Goal: Task Accomplishment & Management: Complete application form

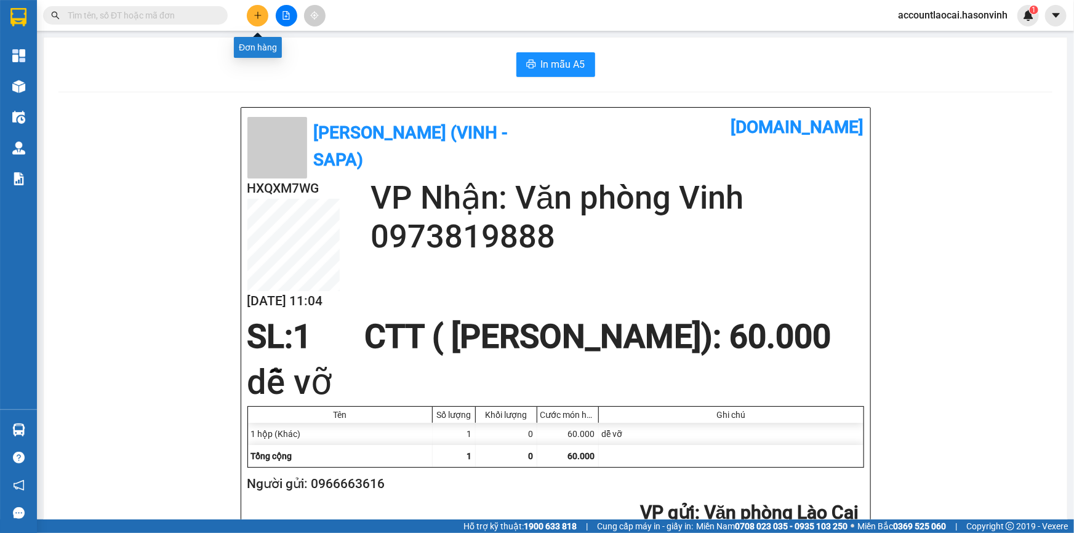
click at [252, 14] on button at bounding box center [258, 16] width 22 height 22
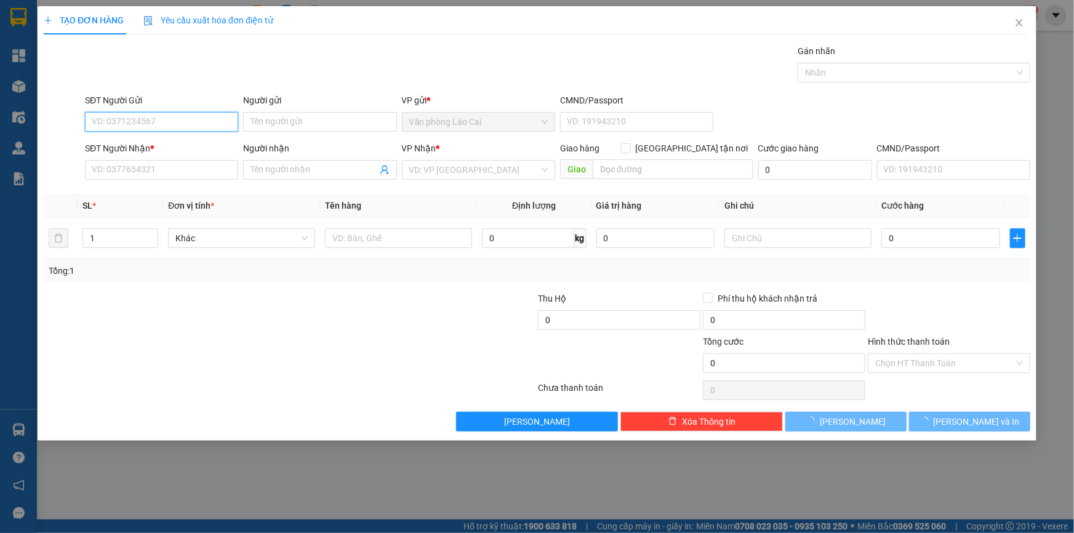
click at [145, 117] on input "SĐT Người Gửi" at bounding box center [161, 122] width 153 height 20
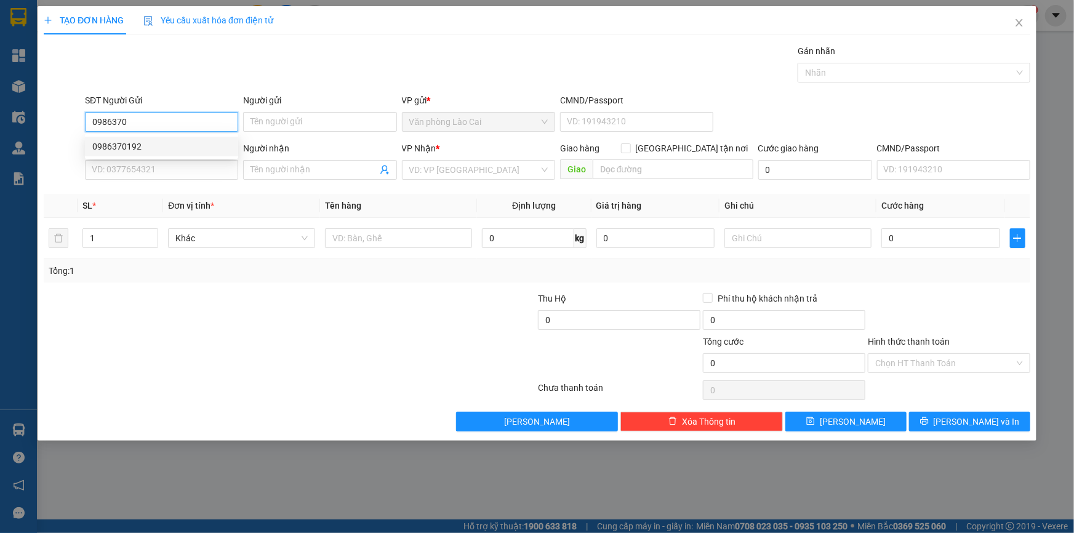
click at [140, 141] on div "0986370192" at bounding box center [161, 147] width 139 height 14
type input "0986370192"
type input "0942632595"
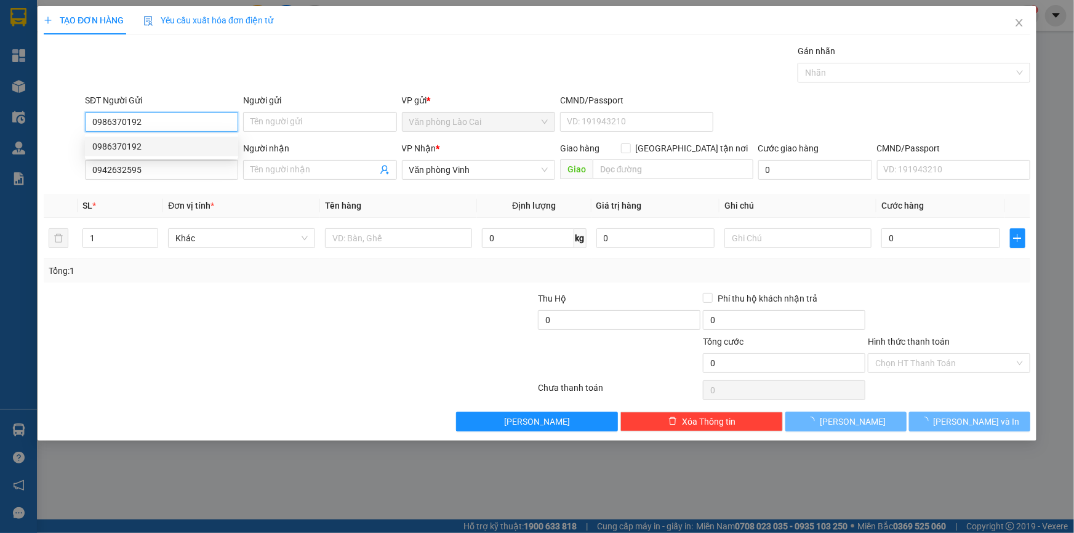
type input "200.000"
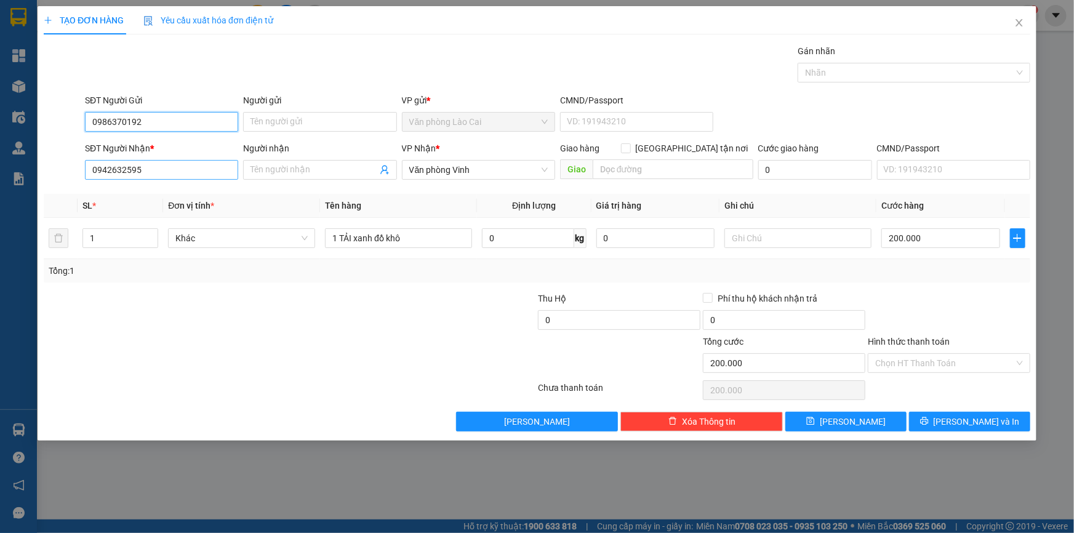
type input "0986370192"
drag, startPoint x: 166, startPoint y: 172, endPoint x: 46, endPoint y: 184, distance: 121.2
click at [46, 184] on div "SĐT Người Nhận * 0942632595 0942632595 Người nhận Tên người nhận VP Nhận * Văn …" at bounding box center [536, 163] width 989 height 43
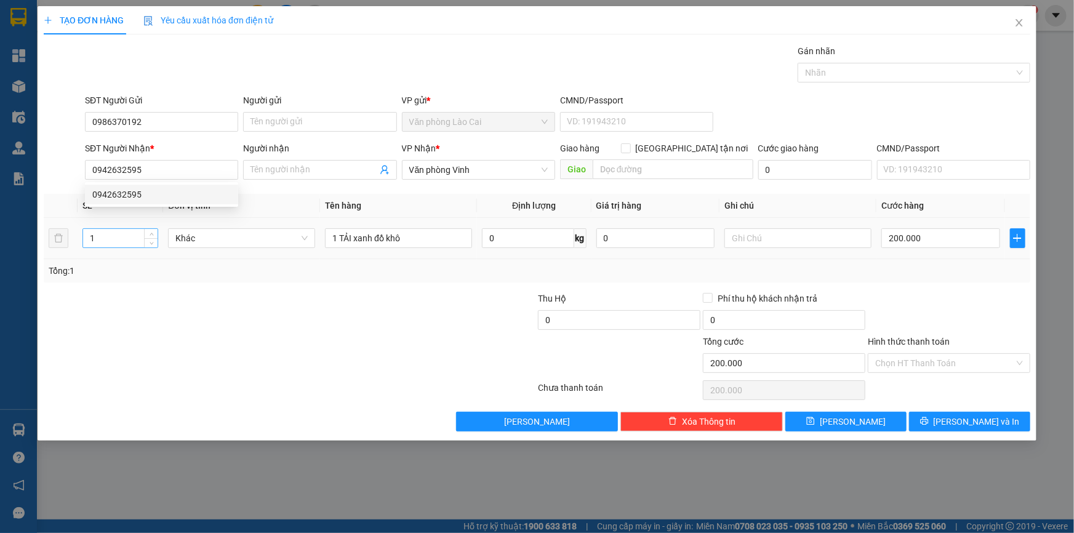
click at [121, 237] on input "1" at bounding box center [120, 238] width 74 height 18
type input "2"
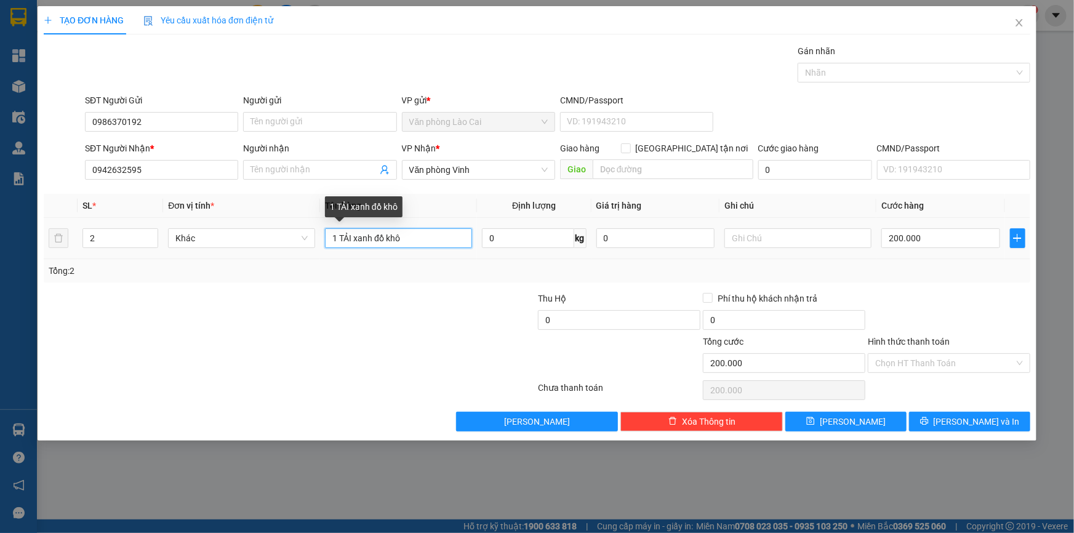
click at [338, 239] on input "1 TẢI xanh đồ khô" at bounding box center [398, 238] width 147 height 20
drag, startPoint x: 354, startPoint y: 239, endPoint x: 553, endPoint y: 256, distance: 199.6
click at [555, 257] on tr "2 Khác 2 TẢI xanh đồ khô 0 kg 0 200.000" at bounding box center [537, 238] width 987 height 41
type input "2 TẢI trắng"
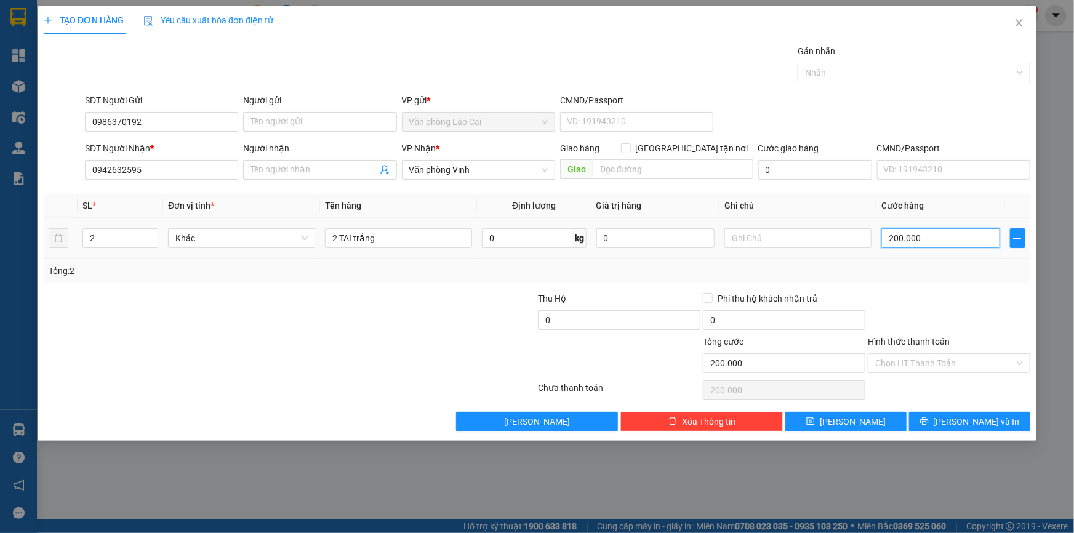
drag, startPoint x: 921, startPoint y: 241, endPoint x: 911, endPoint y: 232, distance: 13.5
click at [922, 241] on input "200.000" at bounding box center [941, 238] width 119 height 20
type input "4"
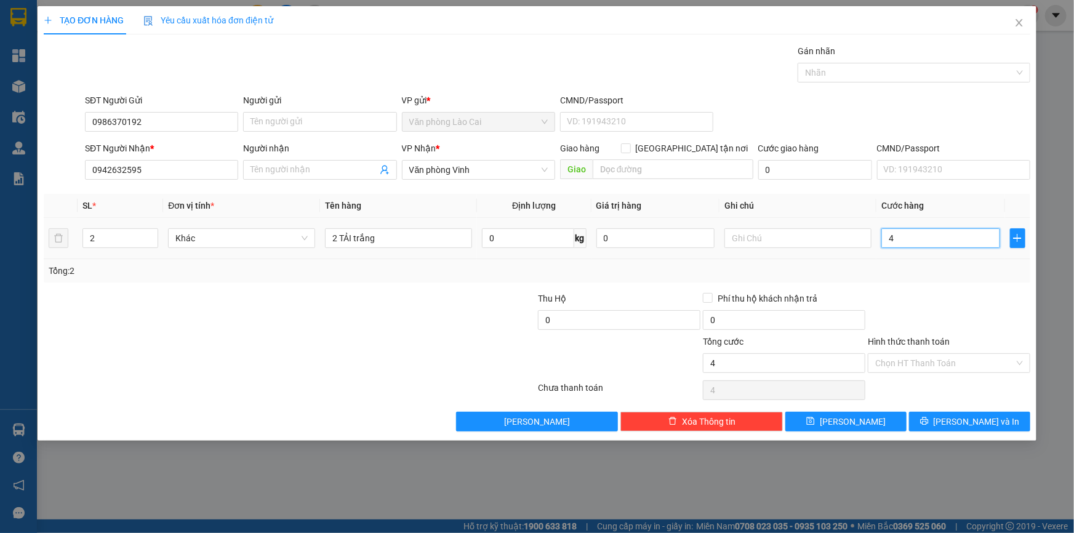
type input "40"
type input "400"
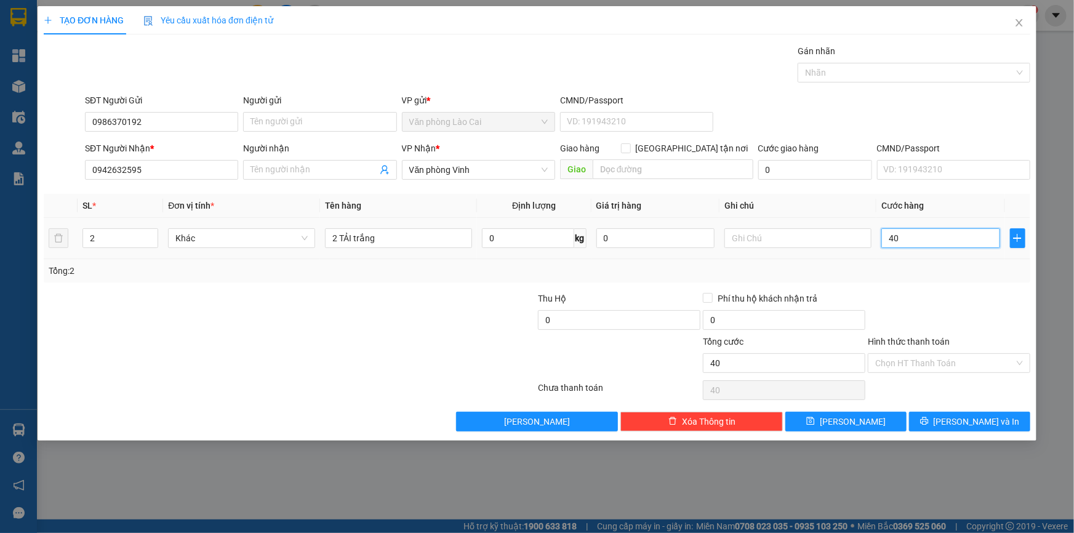
type input "400"
type input "4.000"
type input "40.000"
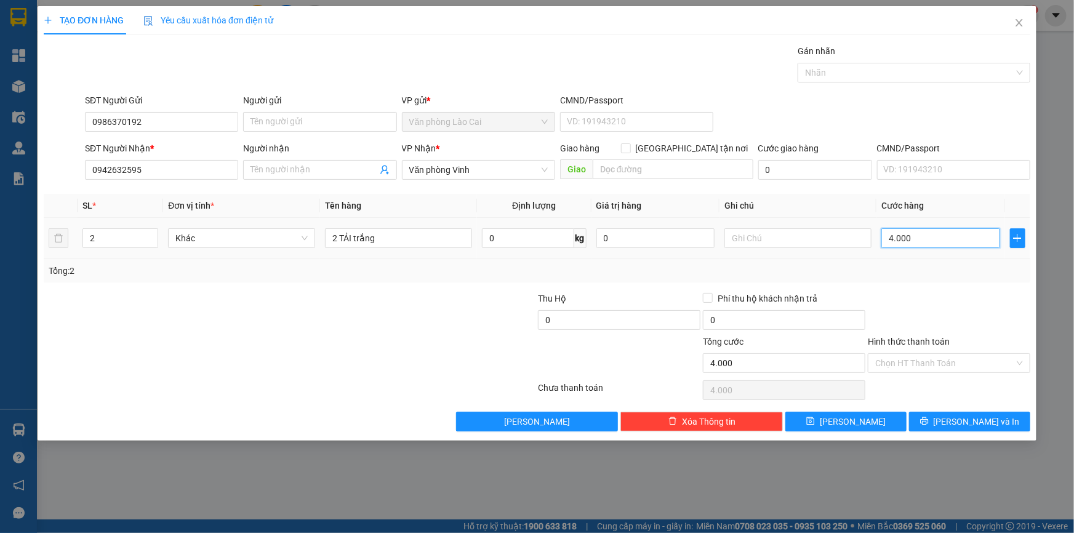
type input "40.000"
type input "400.000"
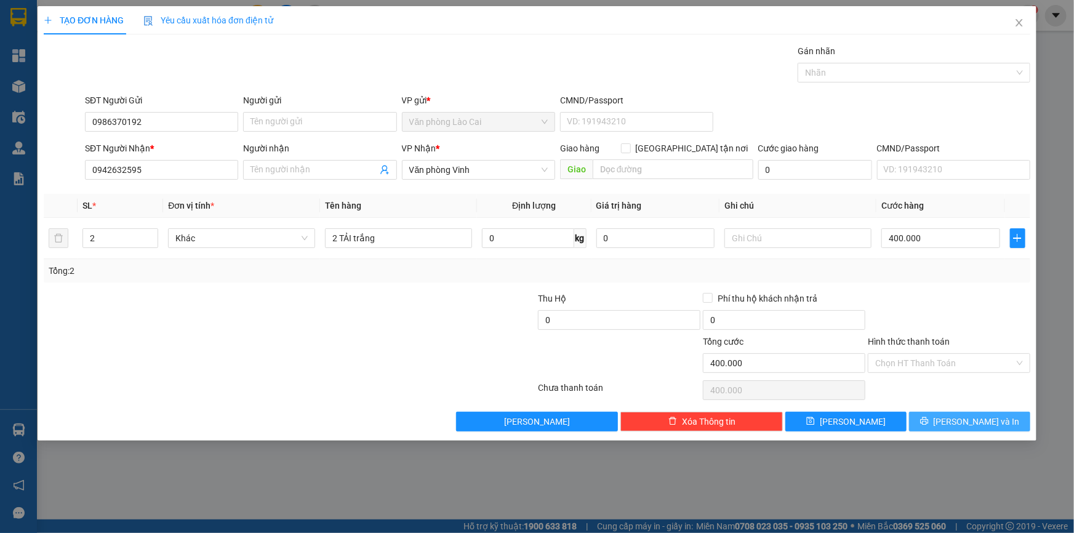
click at [981, 418] on span "[PERSON_NAME] và In" at bounding box center [977, 422] width 86 height 14
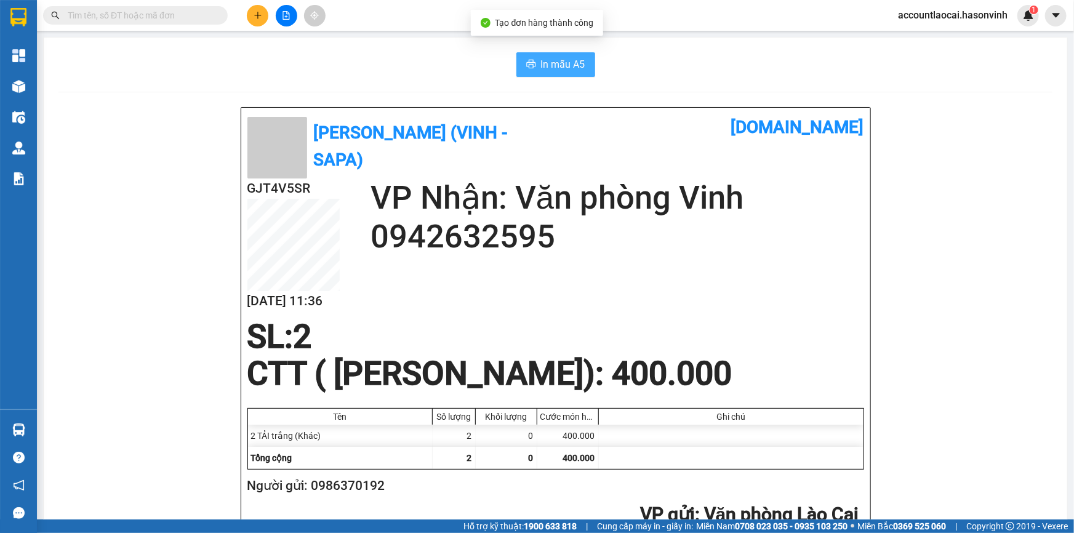
click at [572, 66] on span "In mẫu A5" at bounding box center [563, 64] width 44 height 15
drag, startPoint x: 532, startPoint y: 520, endPoint x: 536, endPoint y: 507, distance: 13.6
click at [539, 508] on section "Kết quả tìm kiếm ( 7 ) Bộ lọc Mã ĐH Trạng thái Món hàng Thu hộ Tổng cước Chưa c…" at bounding box center [537, 266] width 1074 height 533
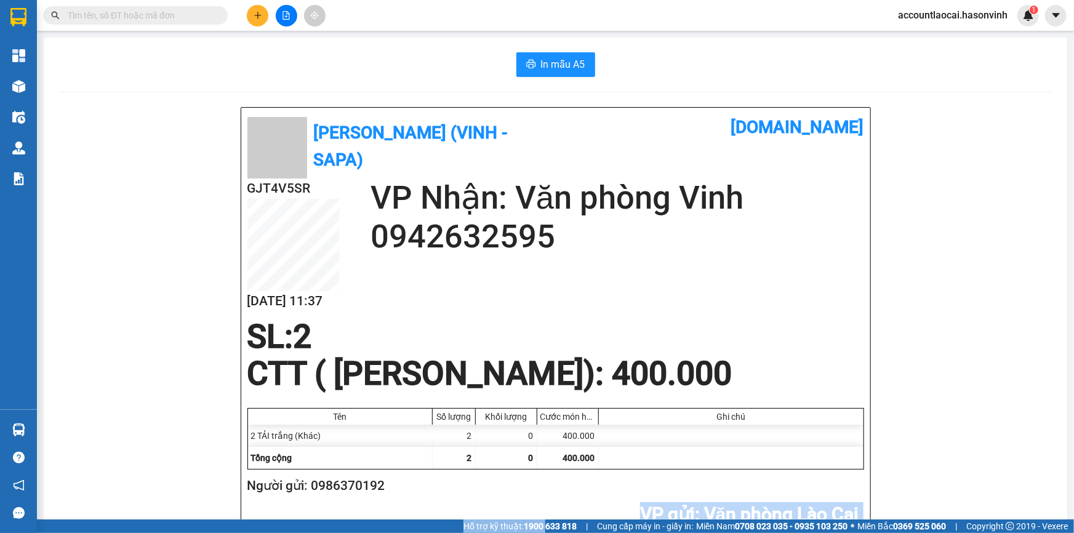
scroll to position [18, 0]
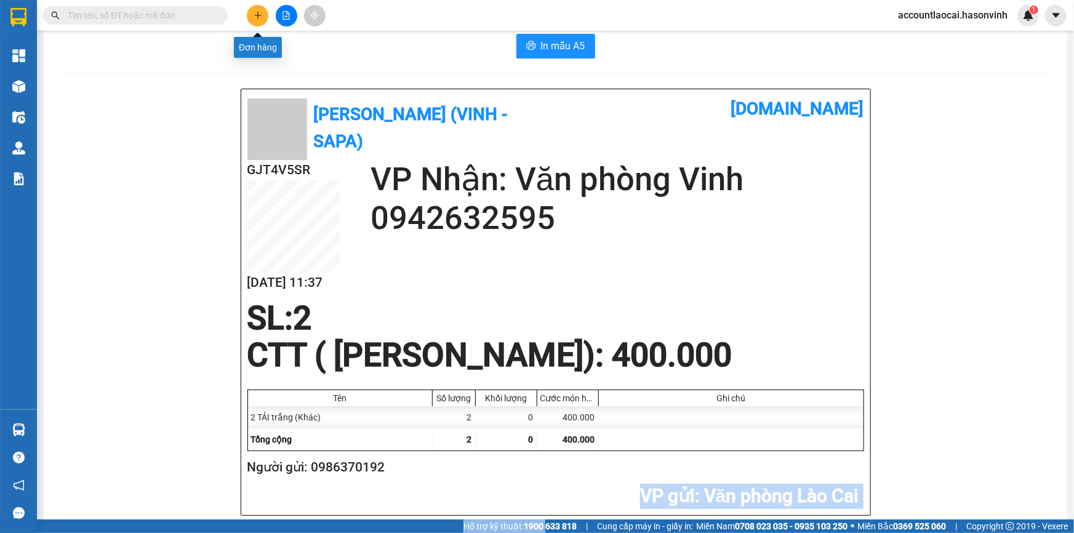
click at [252, 17] on button at bounding box center [258, 16] width 22 height 22
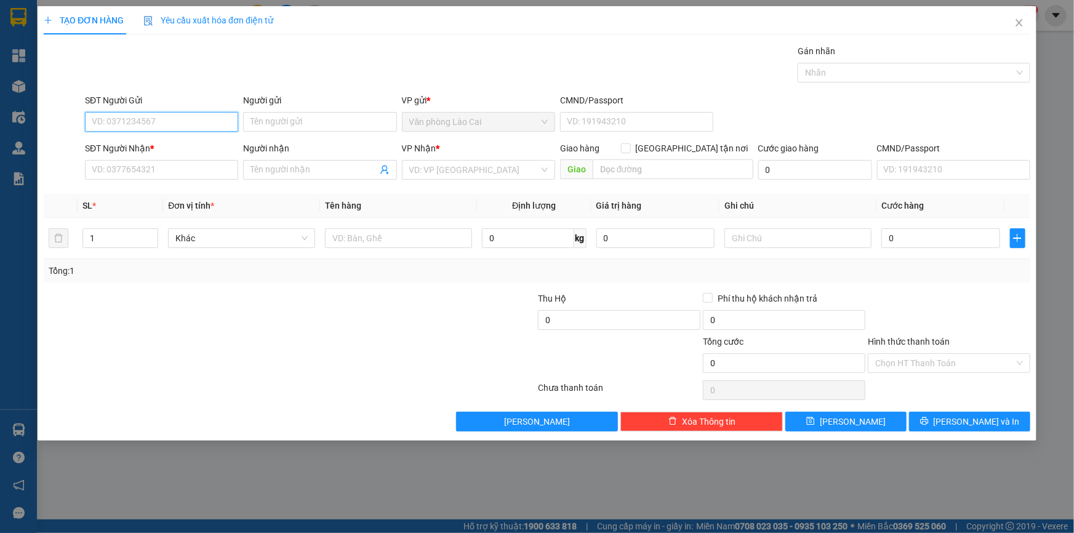
click at [161, 127] on input "SĐT Người Gửi" at bounding box center [161, 122] width 153 height 20
click at [121, 147] on div "0367339868" at bounding box center [161, 147] width 139 height 14
type input "0367339868"
type input "0978919629"
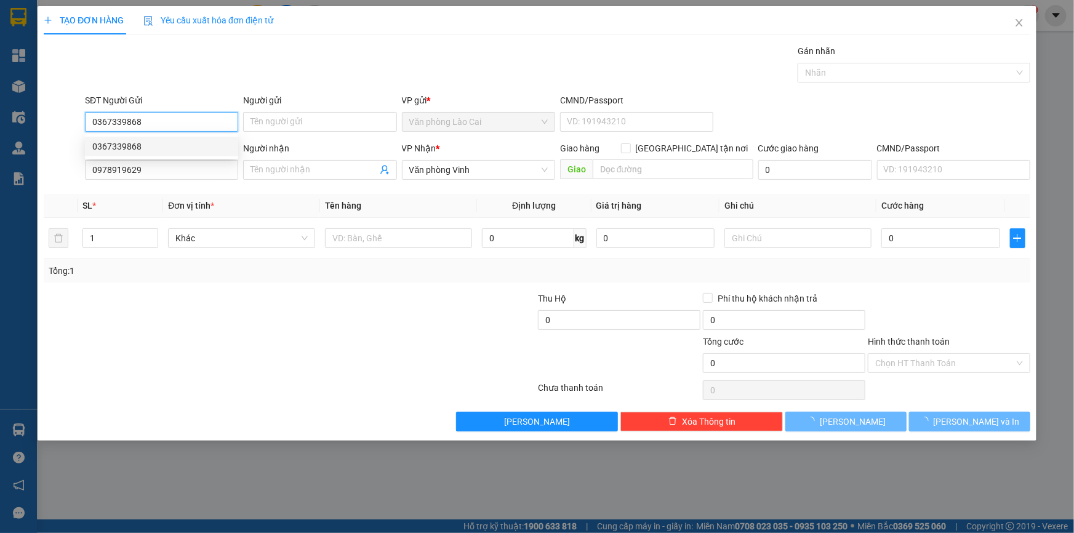
type input "130.000"
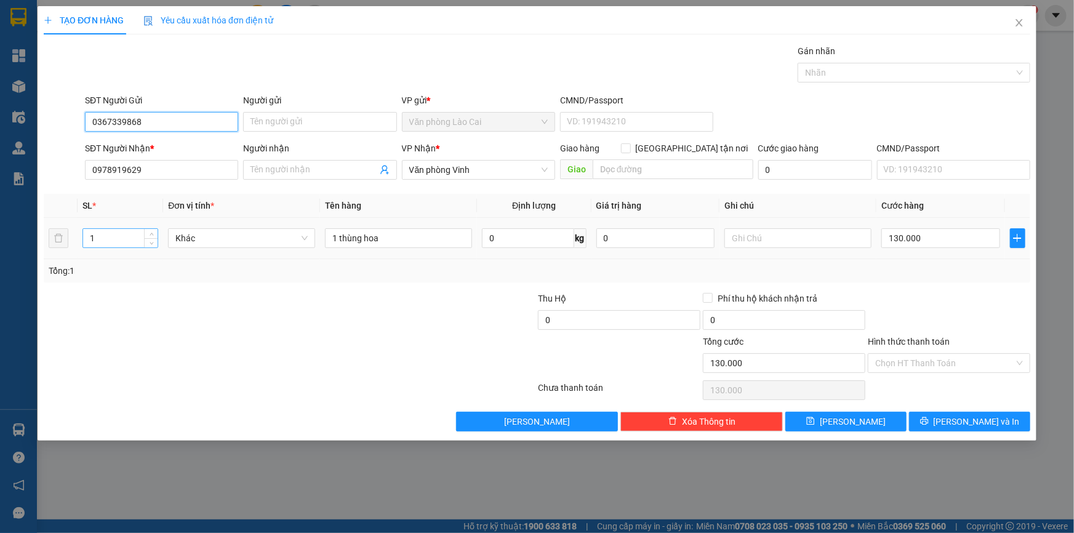
type input "0367339868"
click at [100, 243] on input "1" at bounding box center [120, 238] width 74 height 18
type input "2"
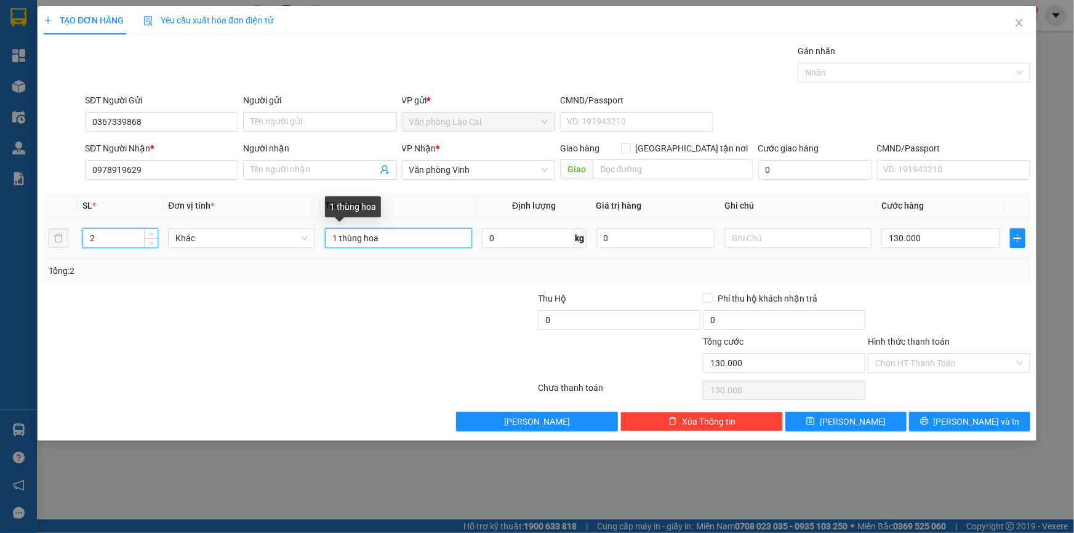
click at [337, 234] on input "1 thùng hoa" at bounding box center [398, 238] width 147 height 20
type input "2 thùng hoa"
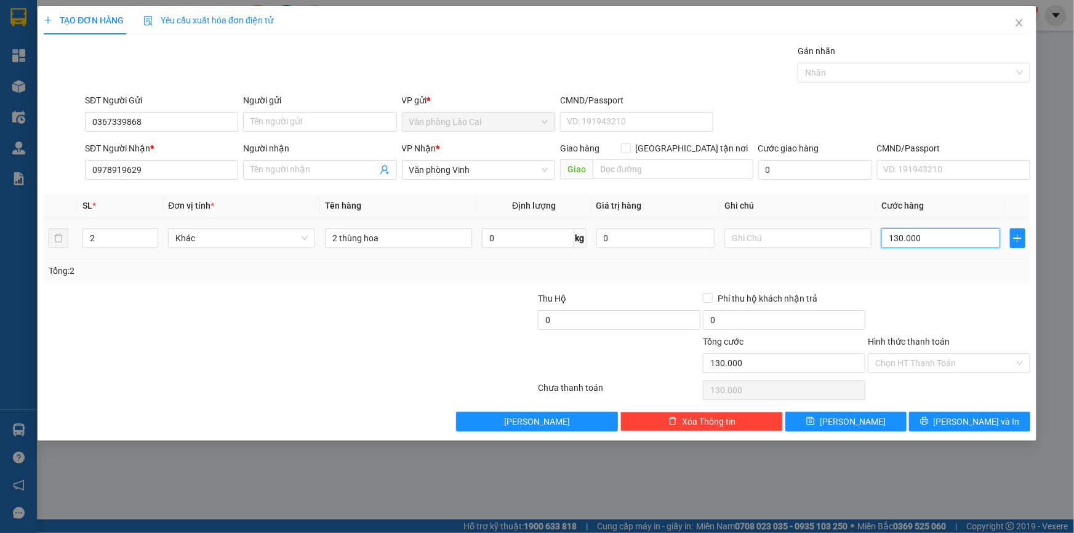
click at [921, 237] on input "130.000" at bounding box center [941, 238] width 119 height 20
type input "3"
type input "30"
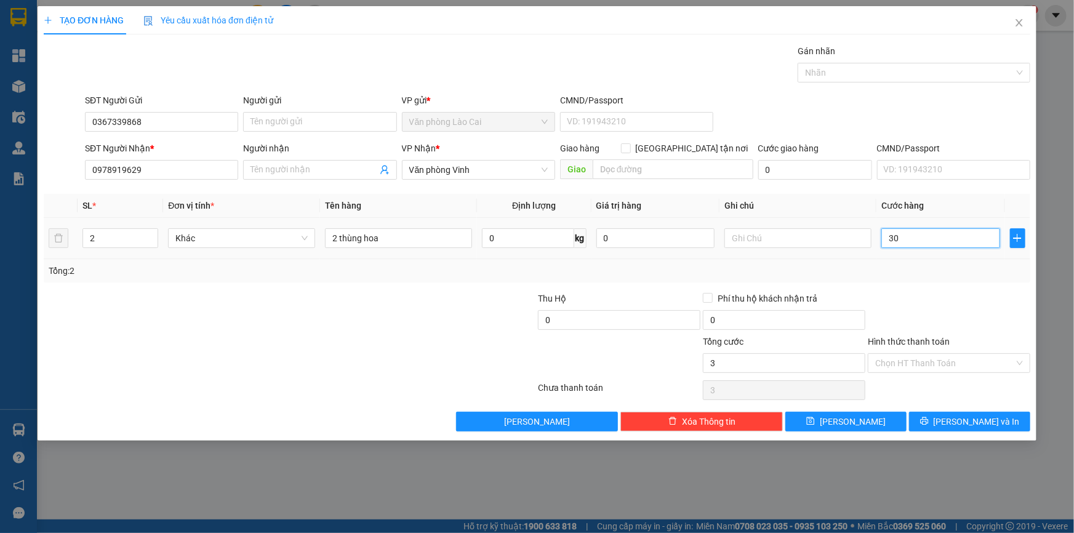
type input "30"
type input "300"
type input "3.000"
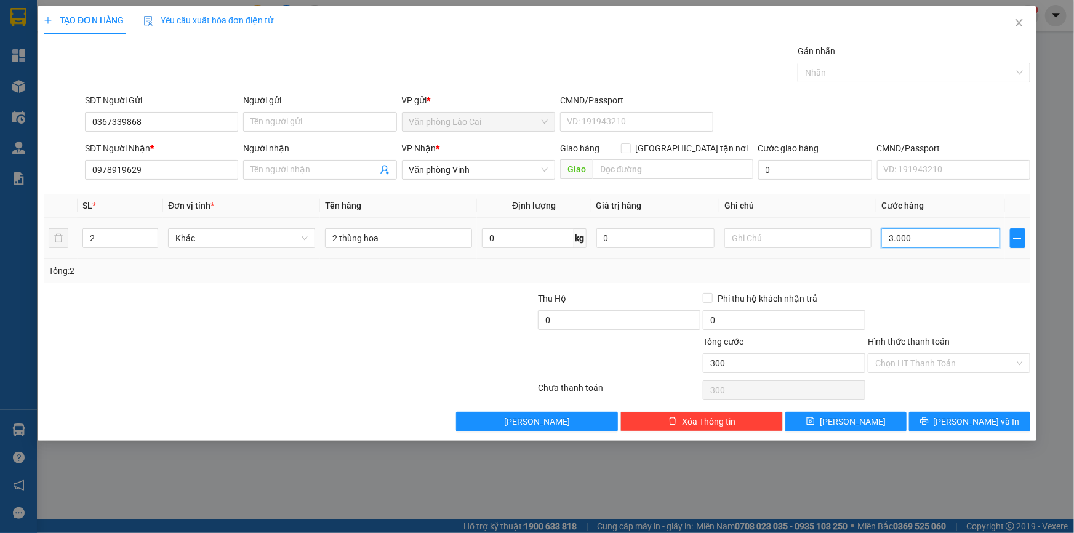
type input "3.000"
type input "30.000"
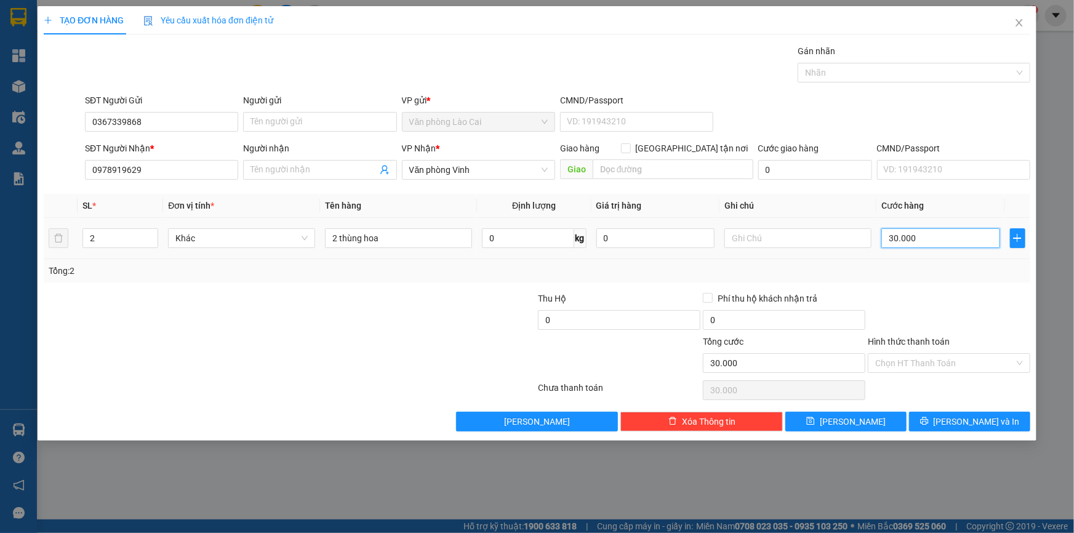
type input "300.000"
click at [978, 421] on span "[PERSON_NAME] và In" at bounding box center [977, 422] width 86 height 14
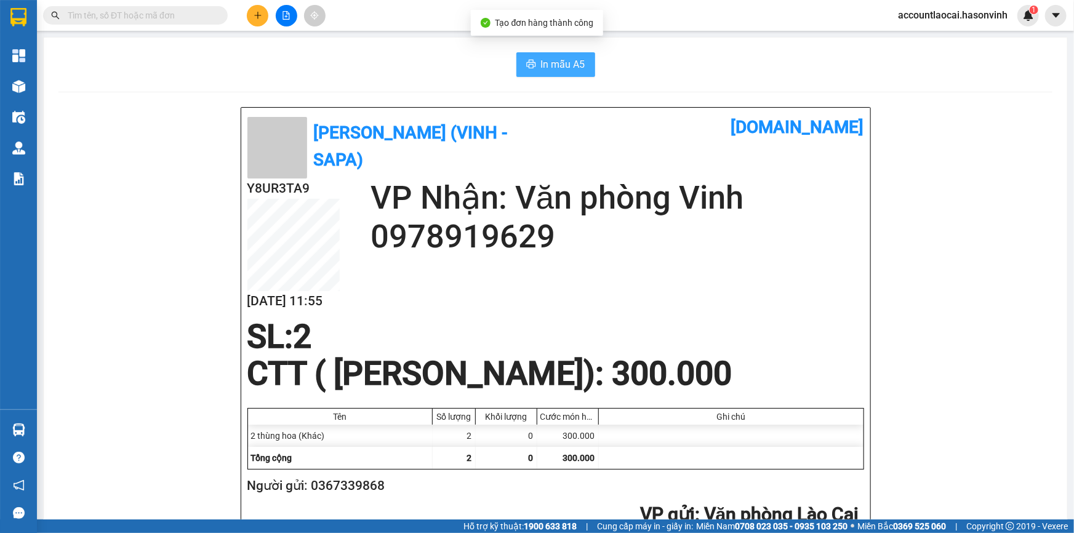
click at [550, 63] on span "In mẫu A5" at bounding box center [563, 64] width 44 height 15
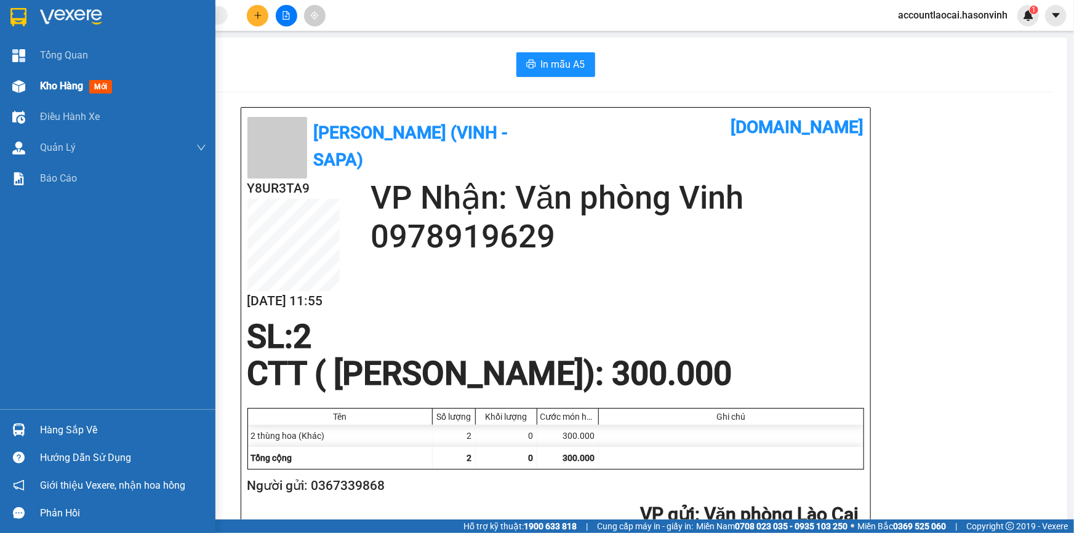
click at [58, 81] on span "Kho hàng" at bounding box center [61, 86] width 43 height 12
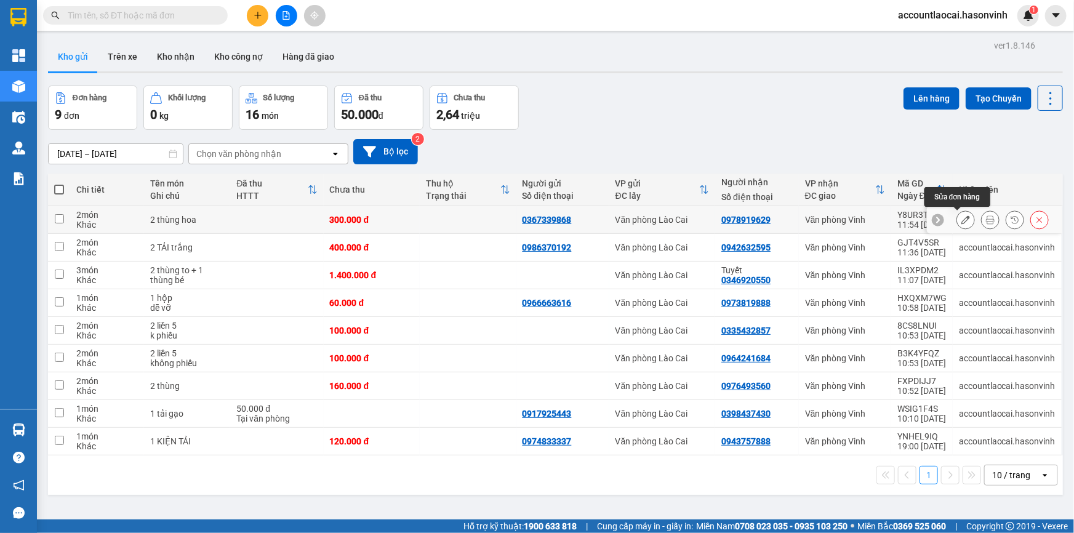
click at [962, 218] on icon at bounding box center [966, 219] width 9 height 9
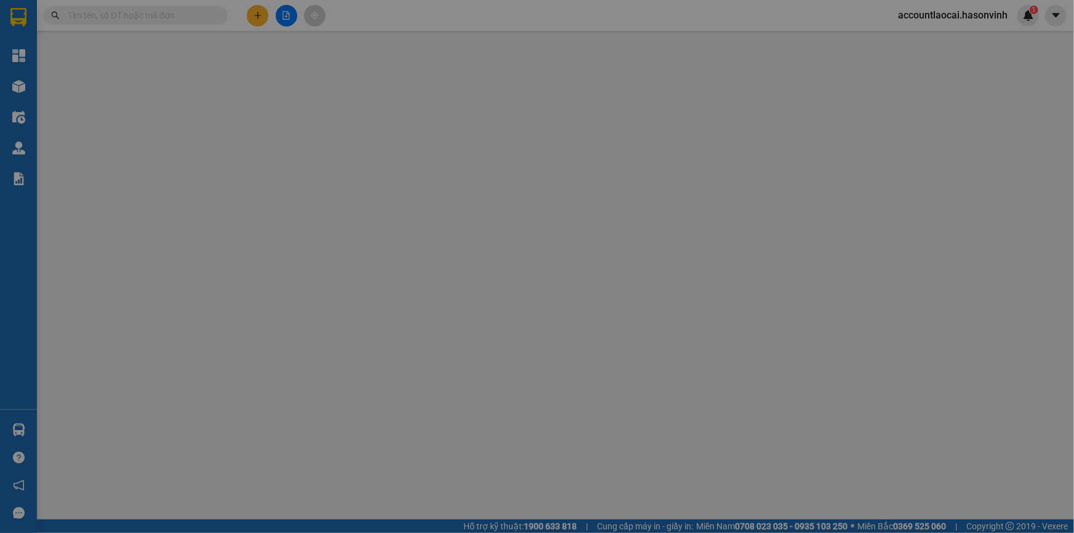
type input "0367339868"
type input "0978919629"
type input "0"
type input "300.000"
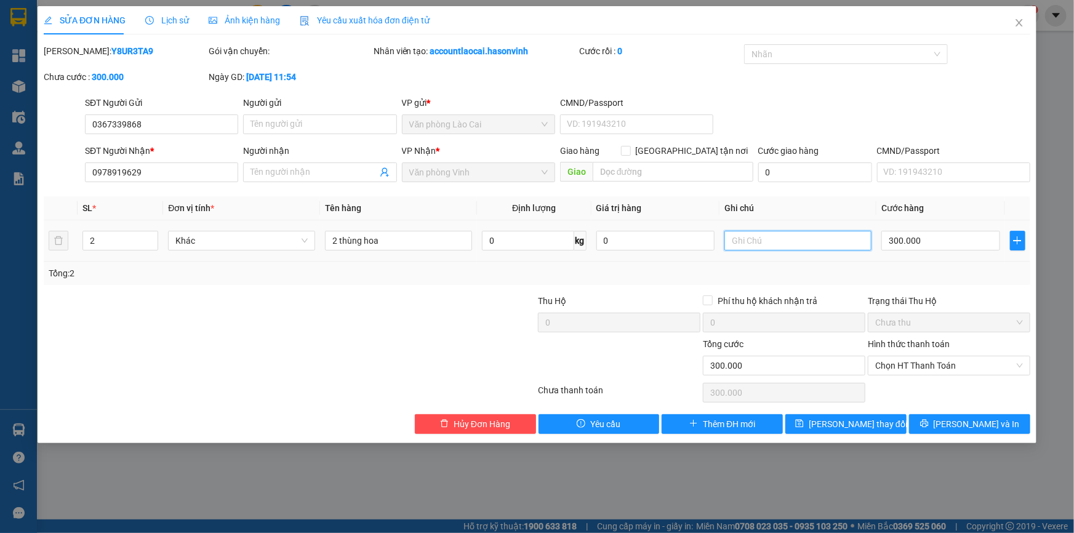
click at [778, 236] on input "text" at bounding box center [798, 241] width 147 height 20
type input "nhẹ tay"
click at [845, 425] on span "[PERSON_NAME] thay đổi" at bounding box center [858, 424] width 99 height 14
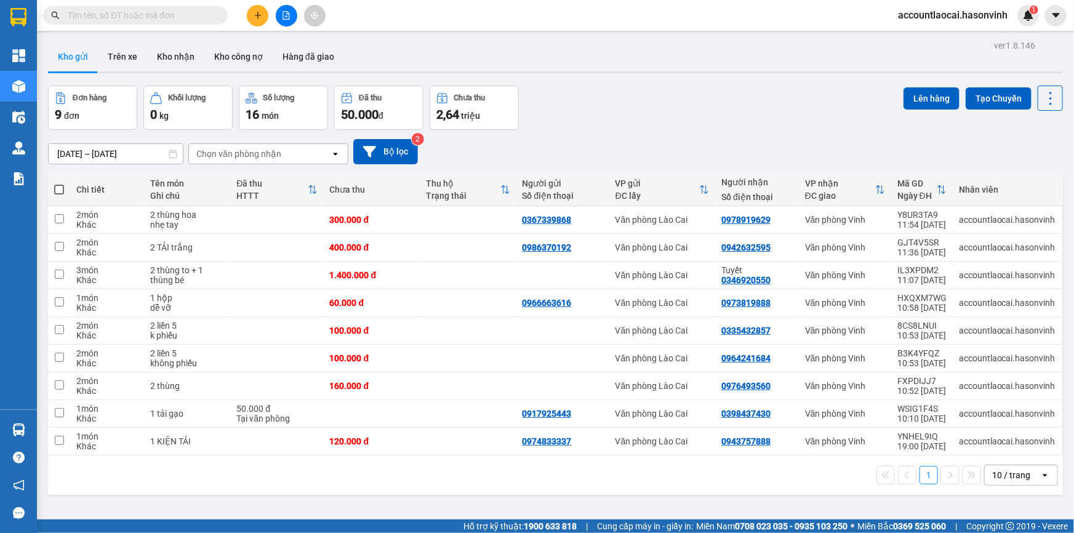
click at [264, 13] on button at bounding box center [258, 16] width 22 height 22
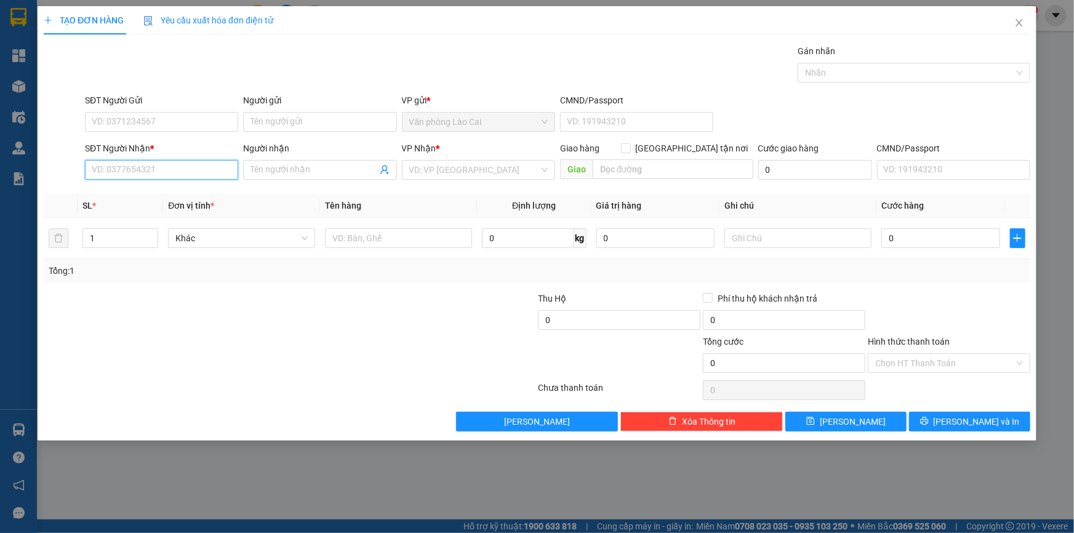
click at [143, 165] on input "SĐT Người Nhận *" at bounding box center [161, 170] width 153 height 20
click at [134, 167] on input "8798" at bounding box center [161, 170] width 153 height 20
click at [123, 196] on div "0367018798" at bounding box center [161, 195] width 139 height 14
type input "0367018798"
type input "diễn châu"
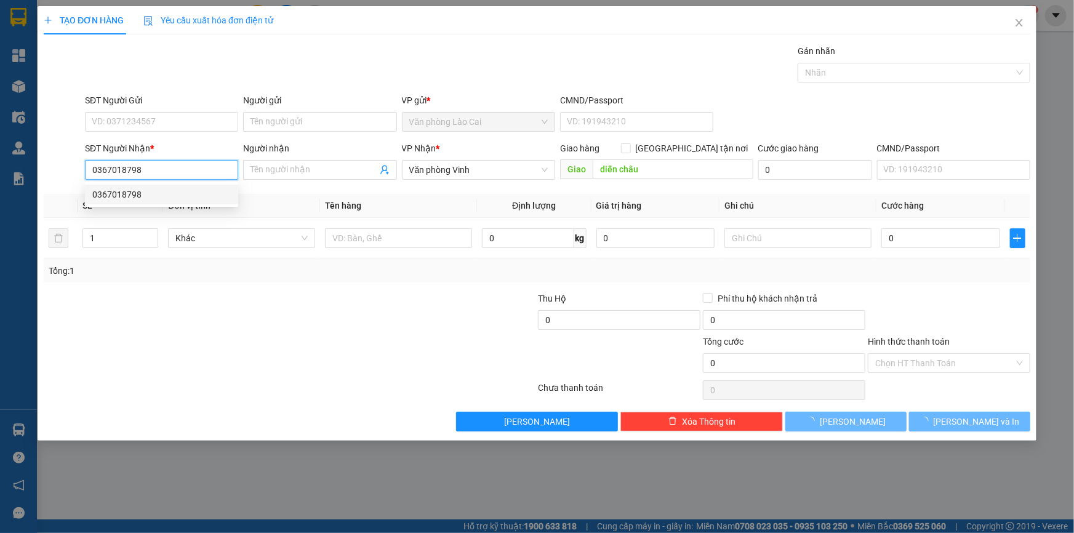
type input "300.000"
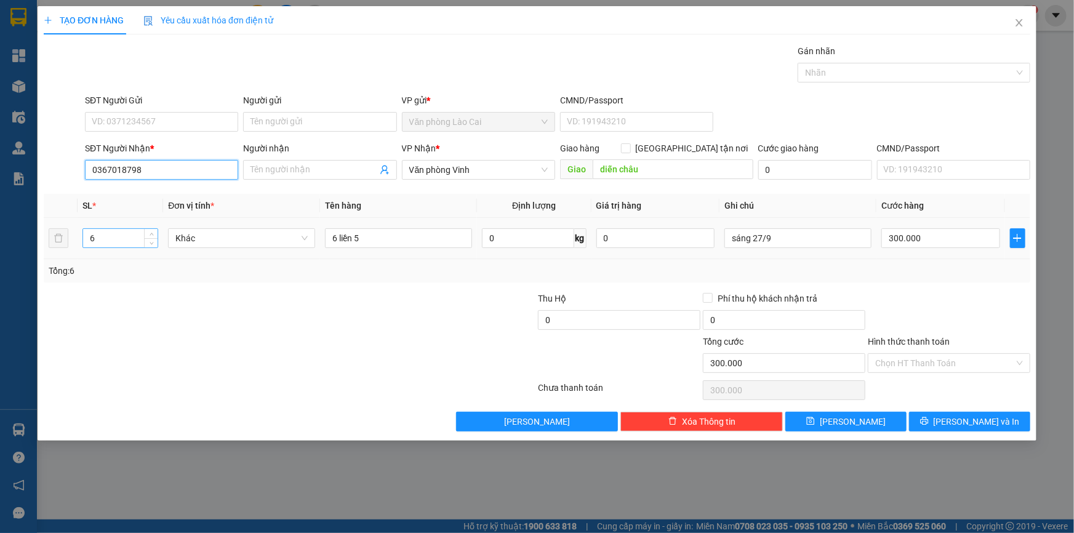
type input "0367018798"
click at [110, 239] on input "6" at bounding box center [120, 238] width 74 height 18
type input "2"
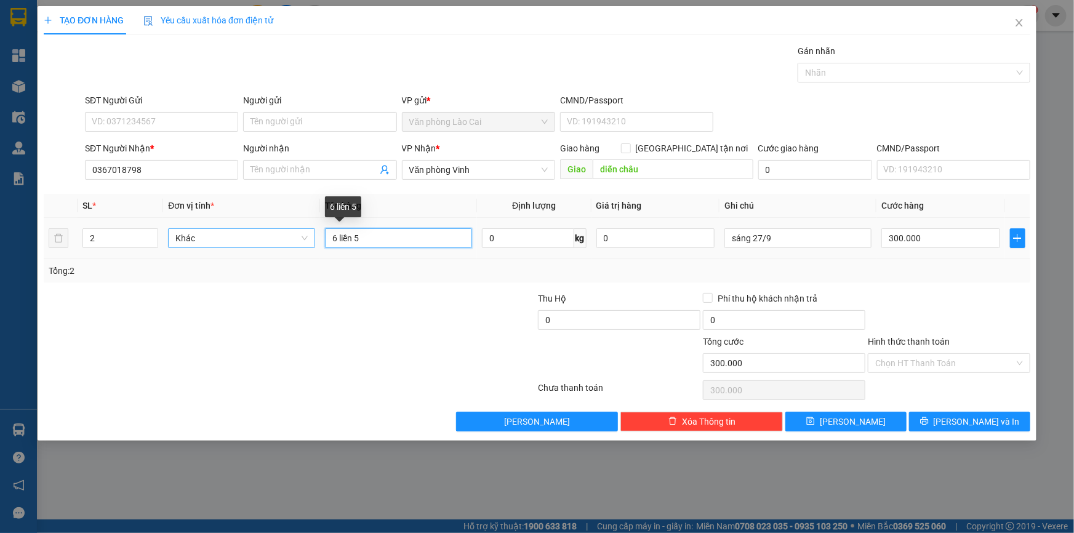
drag, startPoint x: 373, startPoint y: 241, endPoint x: 308, endPoint y: 240, distance: 65.3
click at [308, 240] on tr "2 Khác 6 liền 5 0 kg 0 sáng 27/9 300.000" at bounding box center [537, 238] width 987 height 41
type input "2 tải trắng"
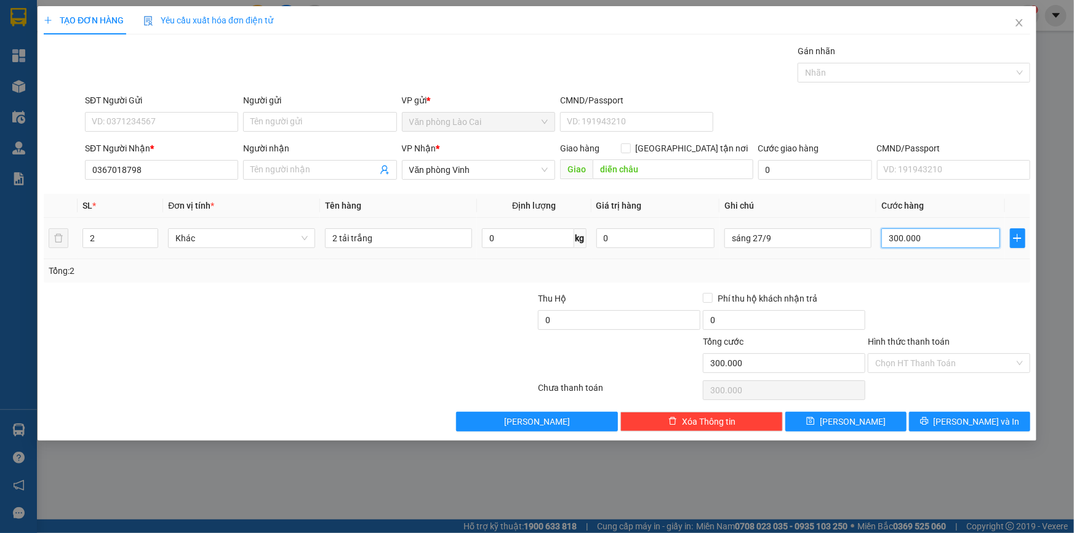
click at [930, 242] on input "300.000" at bounding box center [941, 238] width 119 height 20
type input "2"
type input "24"
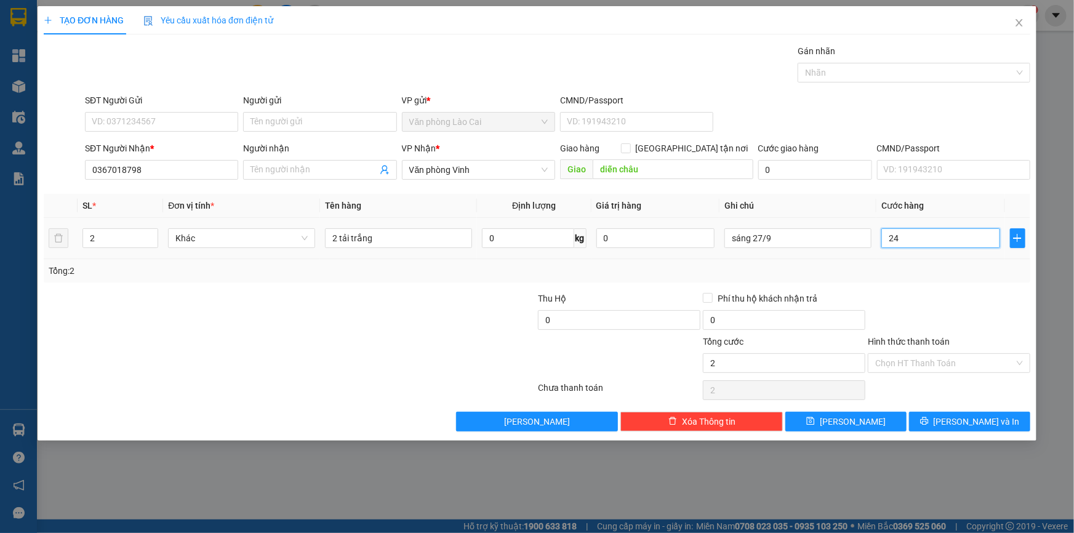
type input "24"
type input "240"
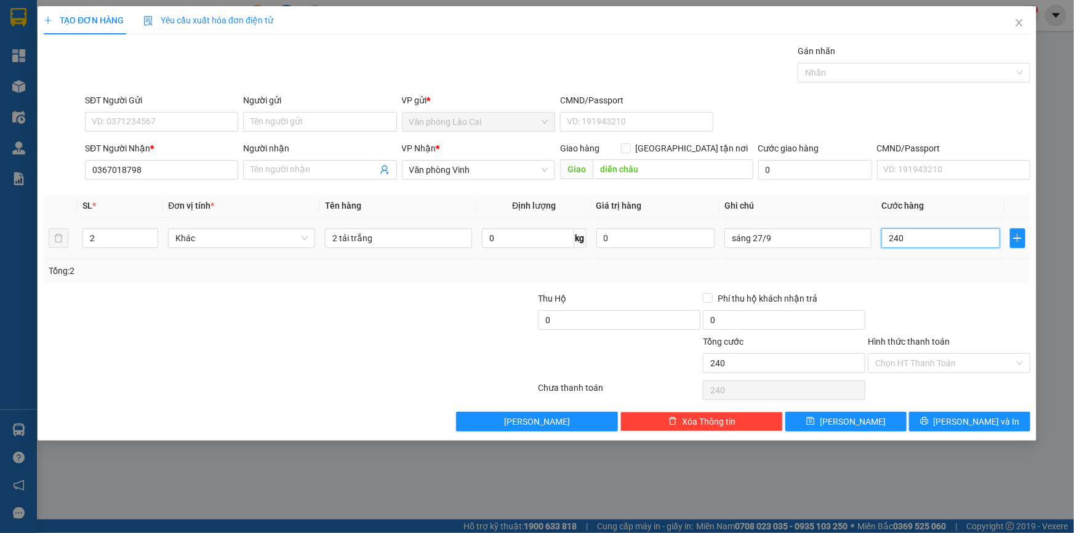
type input "2.400"
type input "24.000"
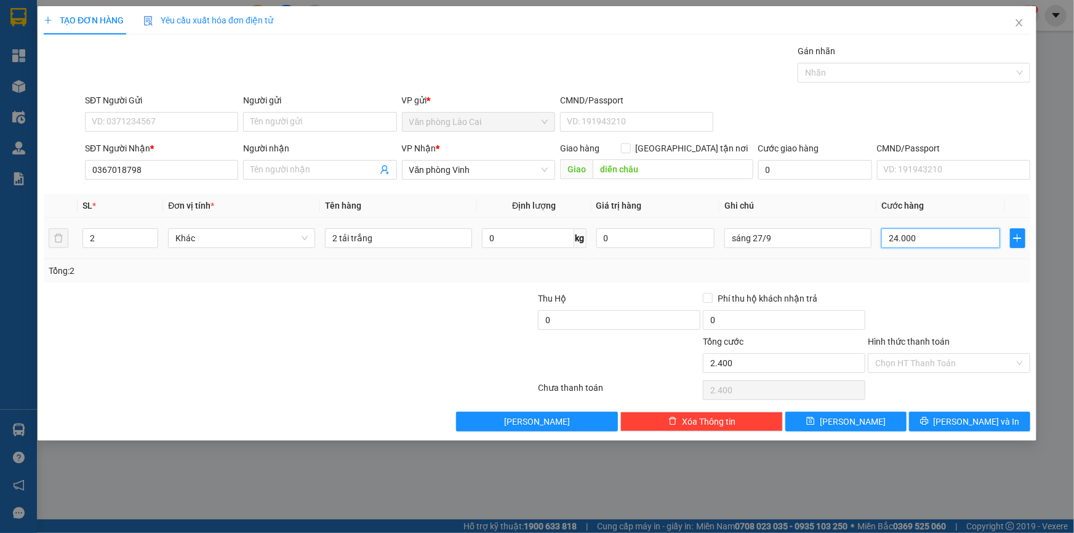
type input "24.000"
type input "240.000"
drag, startPoint x: 804, startPoint y: 249, endPoint x: 742, endPoint y: 237, distance: 63.3
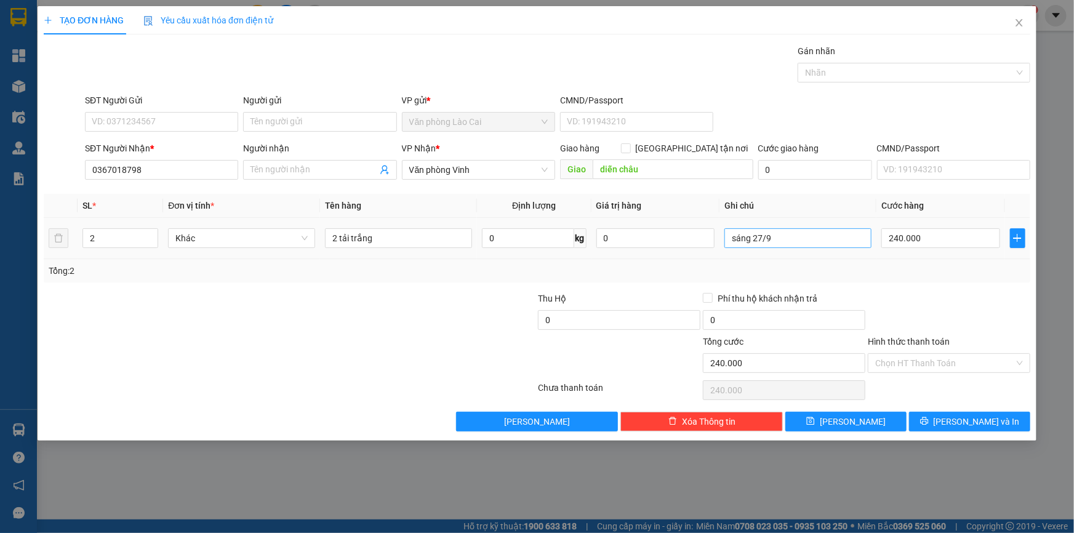
click at [742, 237] on div "sáng 27/9" at bounding box center [798, 238] width 147 height 25
drag, startPoint x: 753, startPoint y: 239, endPoint x: 823, endPoint y: 246, distance: 70.5
click at [823, 246] on input "sáng 27/9" at bounding box center [798, 238] width 147 height 20
type input "sáng 13/10"
click at [965, 417] on span "[PERSON_NAME] và In" at bounding box center [977, 422] width 86 height 14
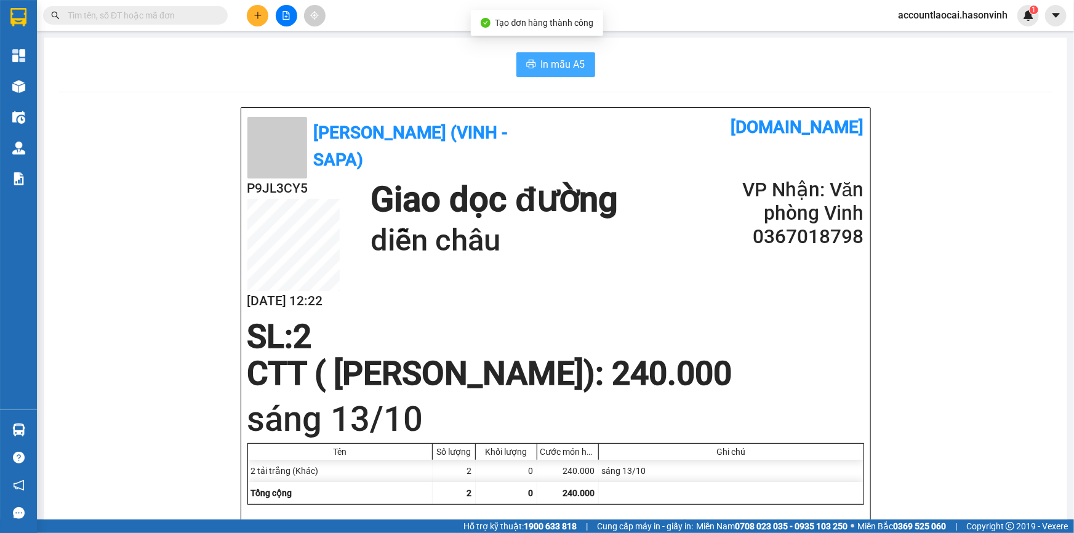
click at [521, 66] on button "In mẫu A5" at bounding box center [556, 64] width 79 height 25
click at [264, 13] on button at bounding box center [258, 16] width 22 height 22
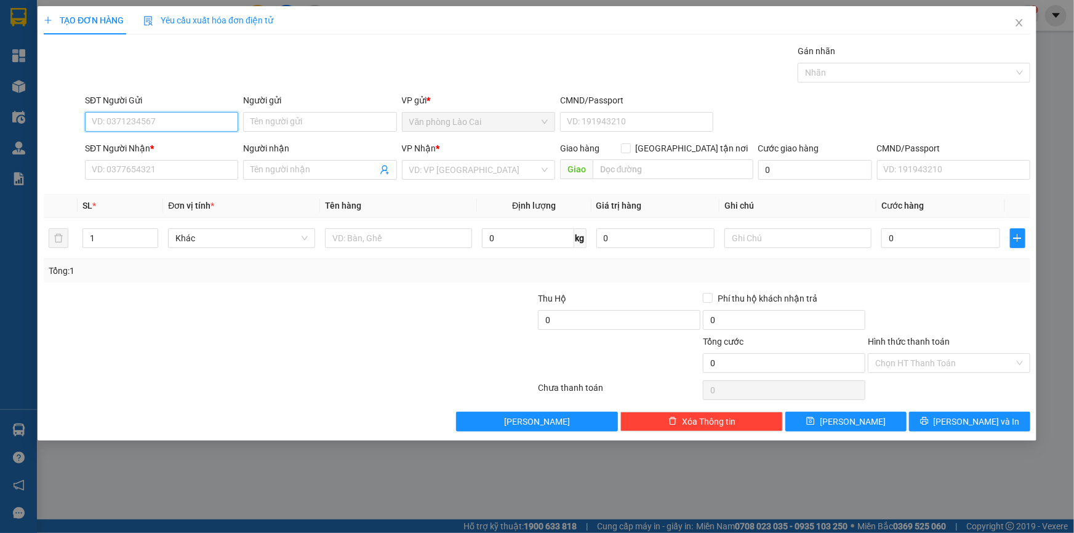
click at [170, 125] on input "SĐT Người Gửi" at bounding box center [161, 122] width 153 height 20
click at [167, 123] on input "3999" at bounding box center [161, 122] width 153 height 20
click at [129, 121] on input "3999" at bounding box center [161, 122] width 153 height 20
click at [128, 148] on div "0833393999" at bounding box center [161, 147] width 139 height 14
type input "0833393999"
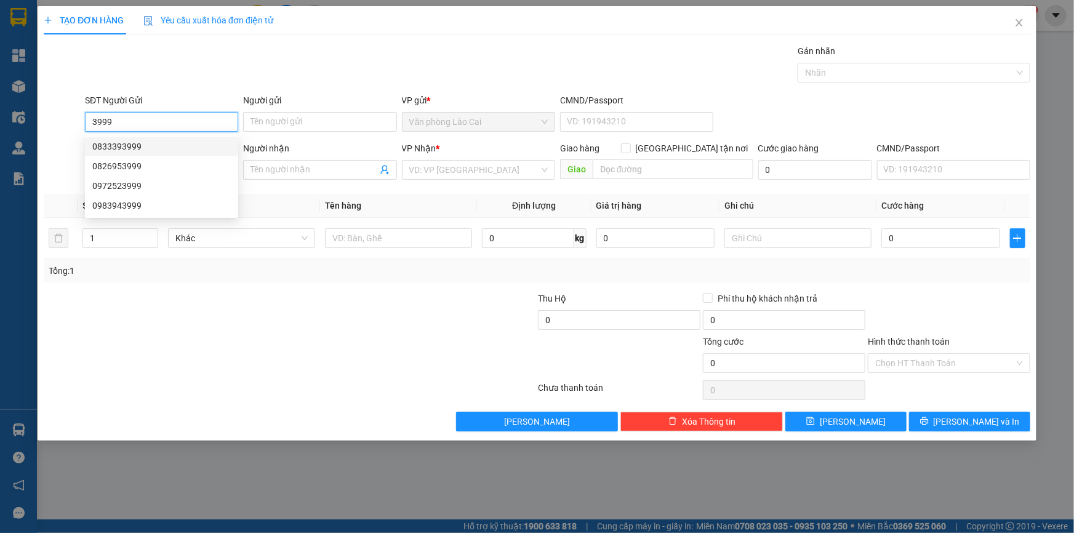
type input "0943799797"
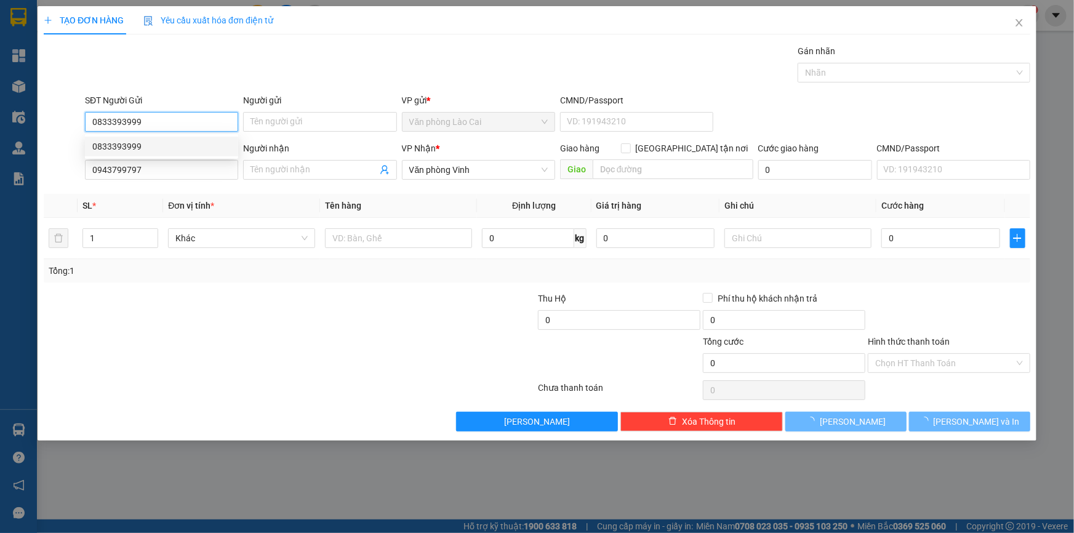
type input "100.000"
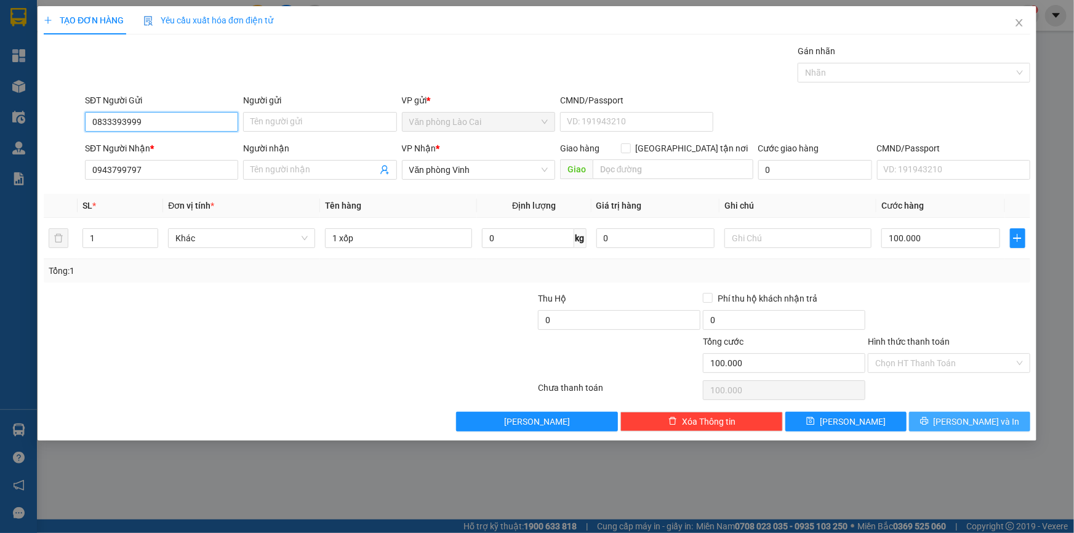
type input "0833393999"
click at [970, 419] on span "[PERSON_NAME] và In" at bounding box center [977, 422] width 86 height 14
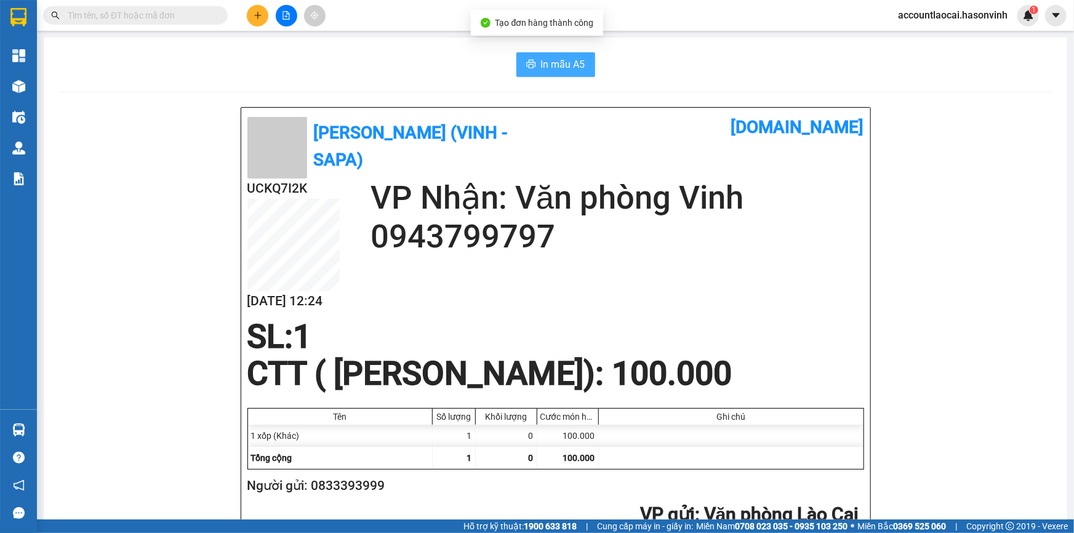
click at [530, 70] on span "printer" at bounding box center [531, 65] width 10 height 12
